Goal: Transaction & Acquisition: Obtain resource

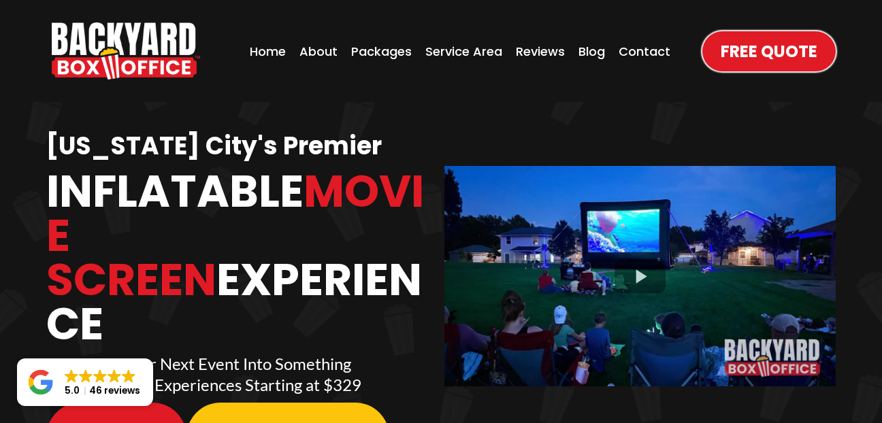
click at [757, 72] on div "Free Quote" at bounding box center [761, 51] width 149 height 68
click at [750, 54] on span "Free Quote" at bounding box center [769, 51] width 97 height 24
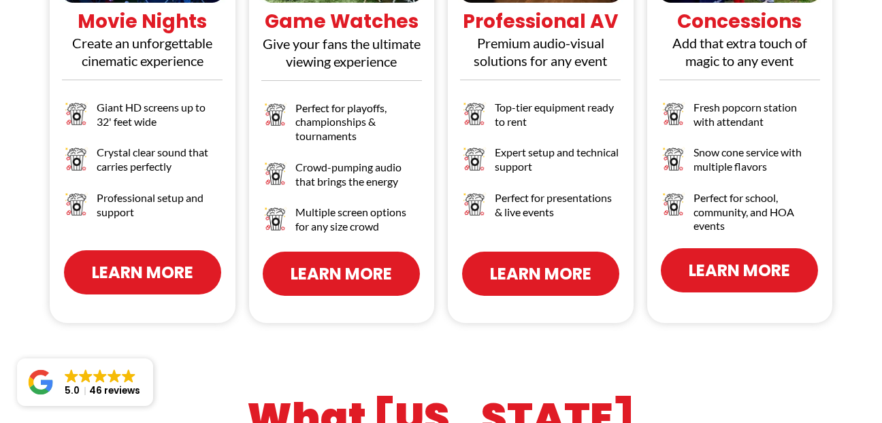
scroll to position [1883, 0]
